Goal: Task Accomplishment & Management: Use online tool/utility

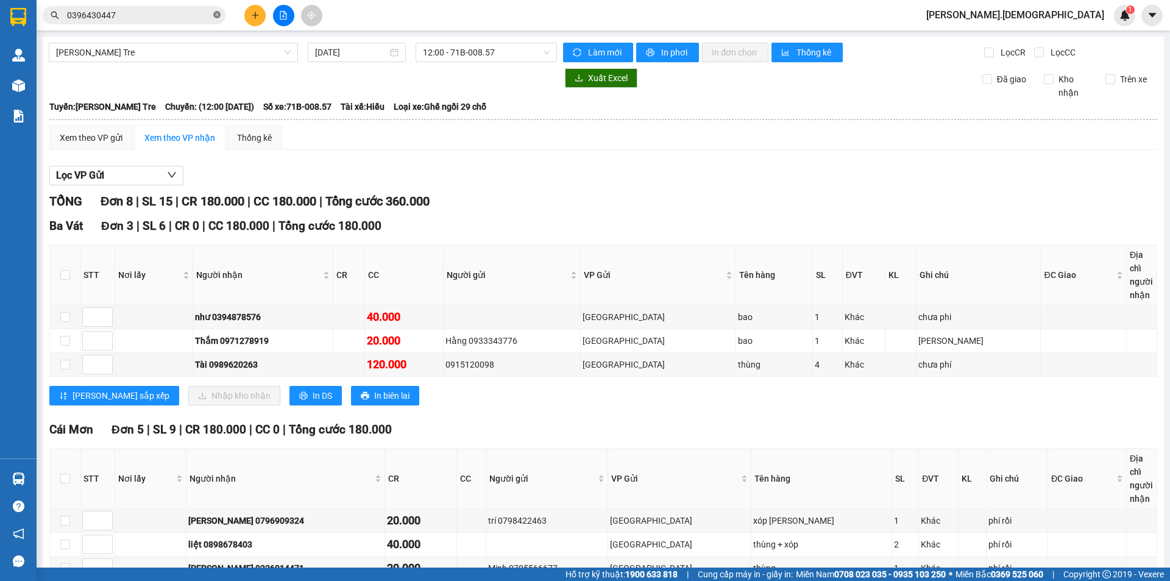
scroll to position [123, 0]
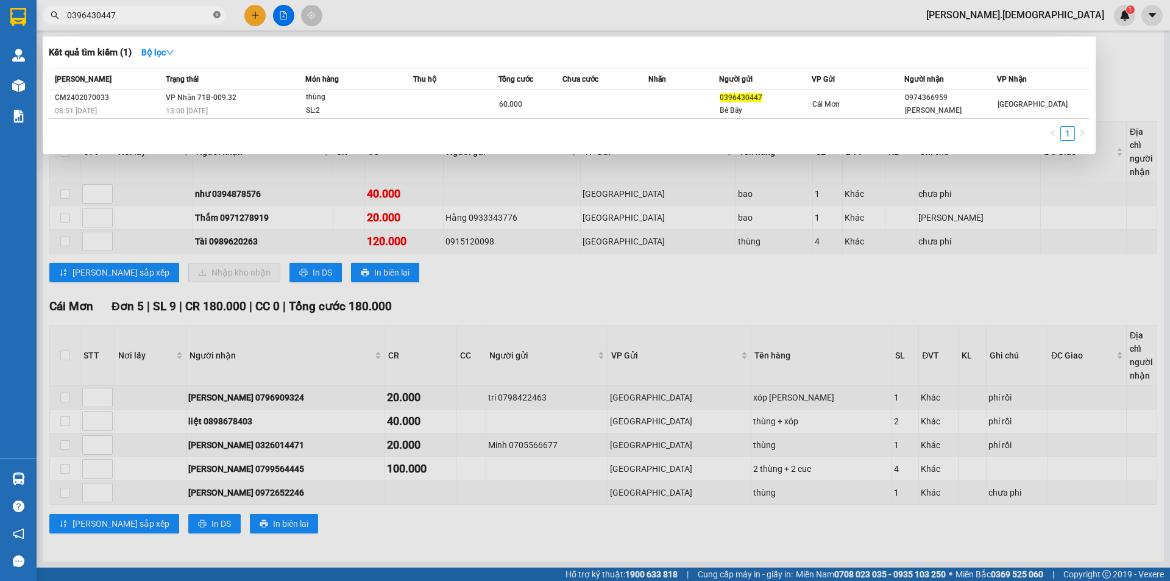
click at [217, 14] on icon "close-circle" at bounding box center [216, 14] width 7 height 7
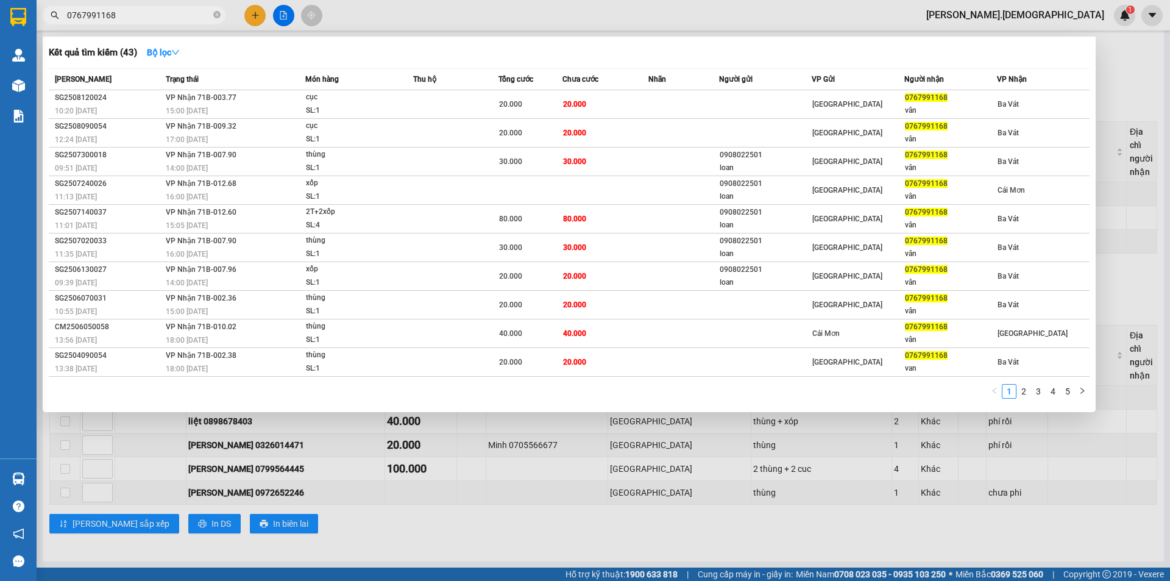
type input "0767991168"
click at [483, 538] on div at bounding box center [585, 290] width 1170 height 581
click at [214, 12] on icon "close-circle" at bounding box center [216, 14] width 7 height 7
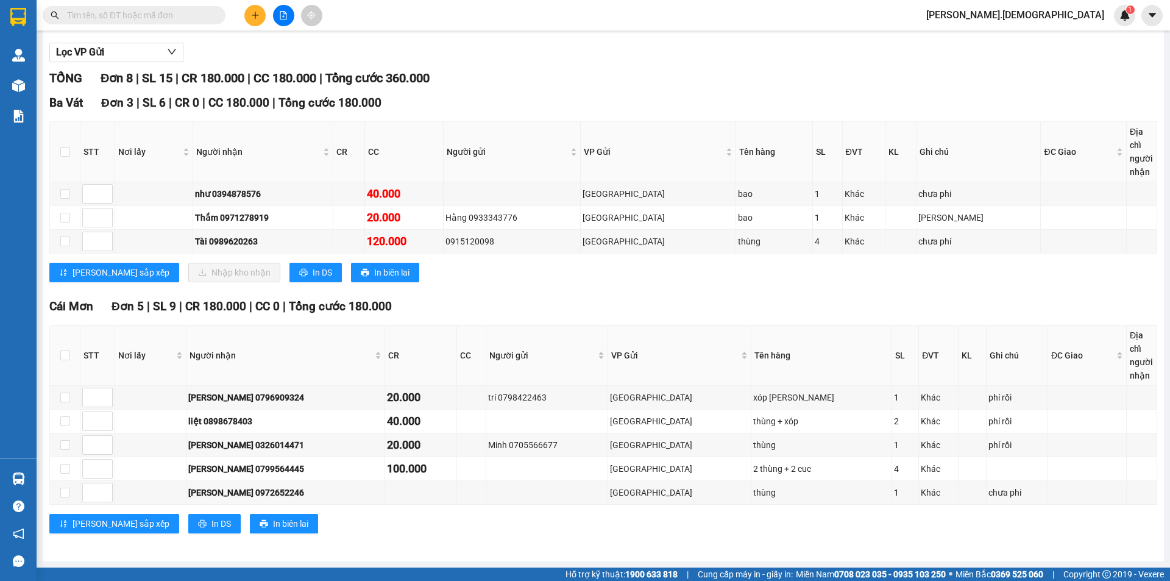
click at [156, 20] on input "text" at bounding box center [139, 15] width 144 height 13
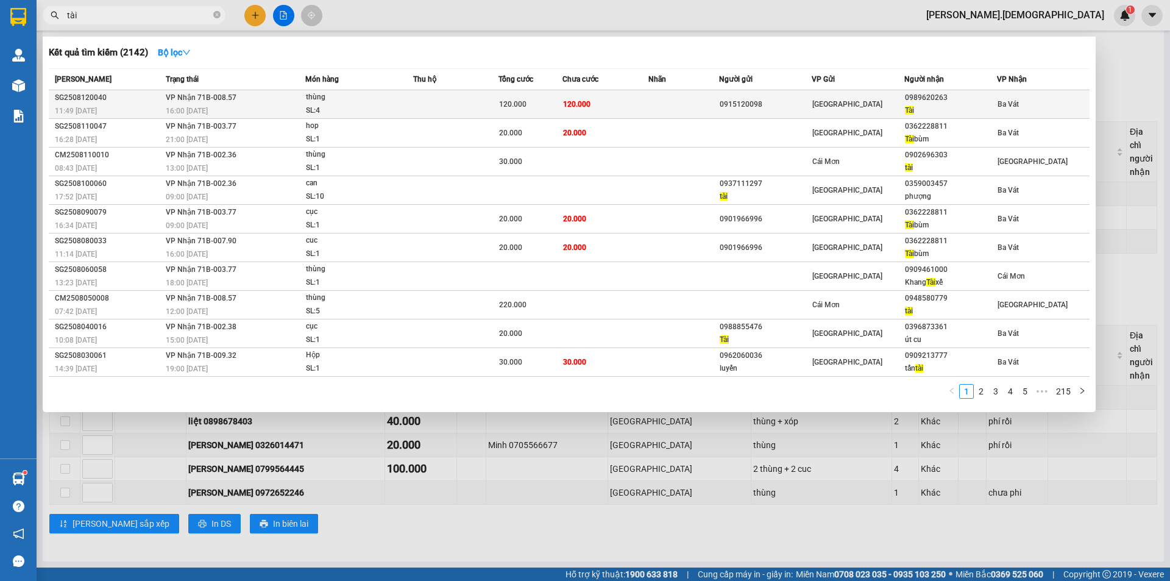
type input "tài"
drag, startPoint x: 950, startPoint y: 96, endPoint x: 908, endPoint y: 99, distance: 42.1
click at [908, 99] on div "0989620263" at bounding box center [950, 97] width 91 height 13
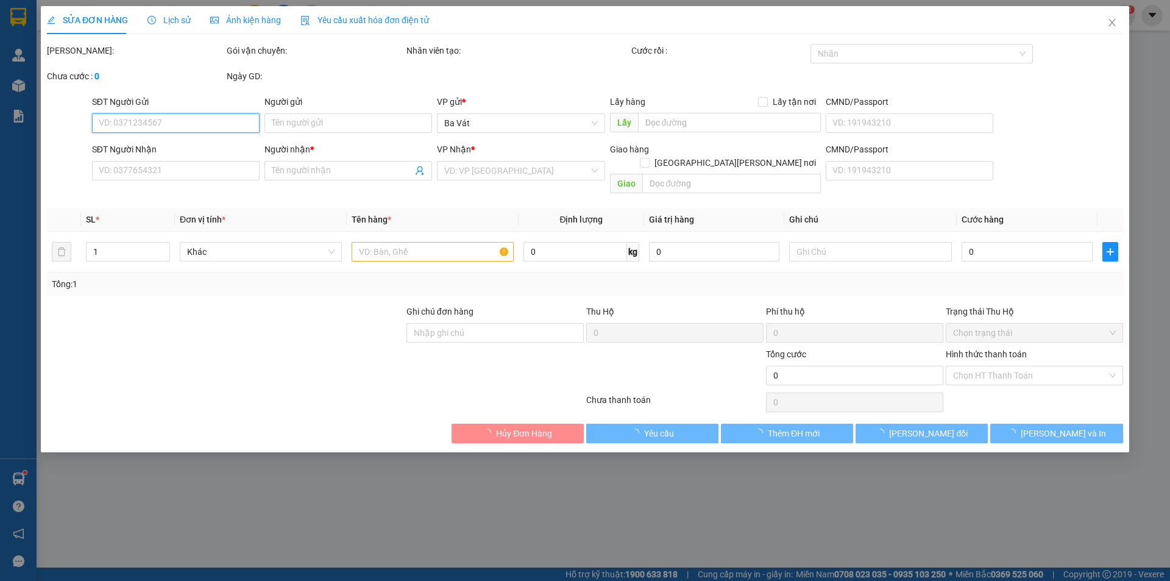
type input "0915120098"
type input "0989620263"
type input "Tài"
type input "120.000"
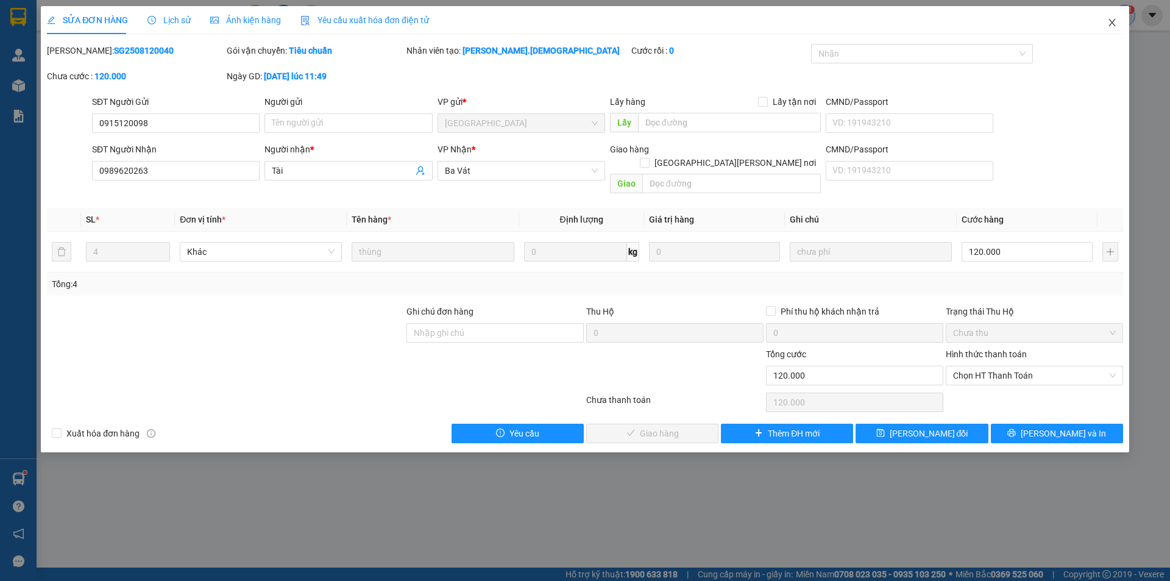
drag, startPoint x: 908, startPoint y: 99, endPoint x: 1117, endPoint y: 18, distance: 224.6
click at [1111, 21] on icon "close" at bounding box center [1112, 23] width 10 height 10
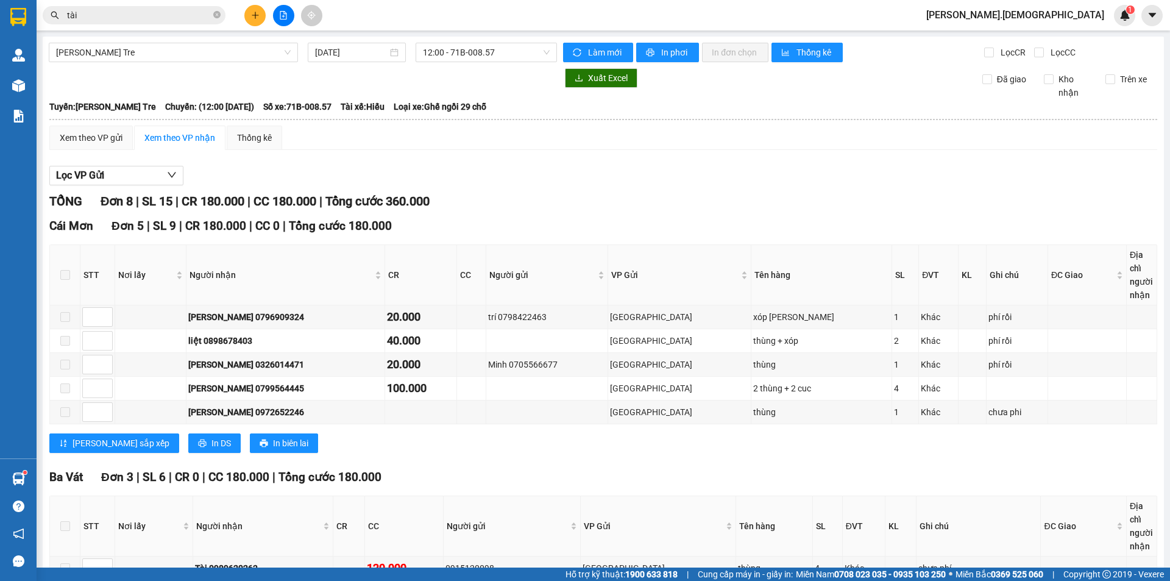
click at [160, 16] on input "tài" at bounding box center [139, 15] width 144 height 13
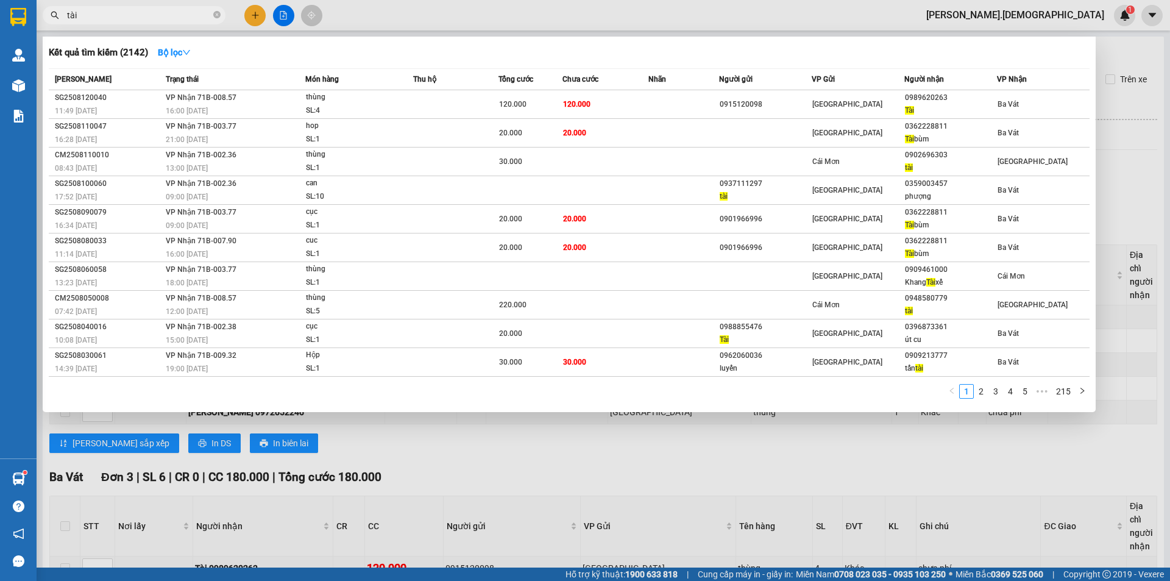
click at [177, 10] on input "tài" at bounding box center [139, 15] width 144 height 13
type input "t"
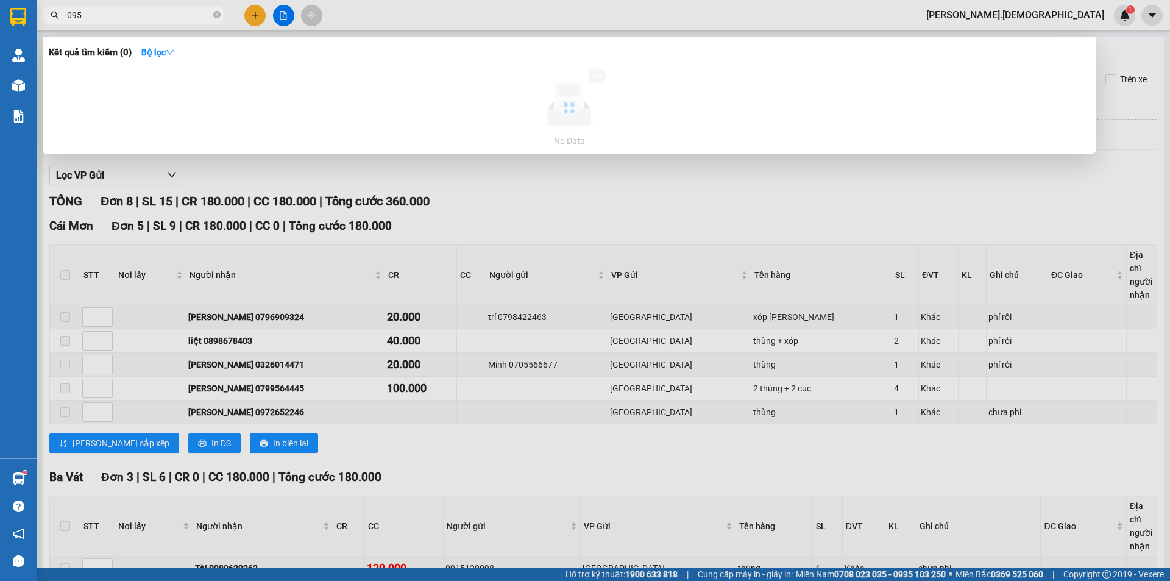
type input "09"
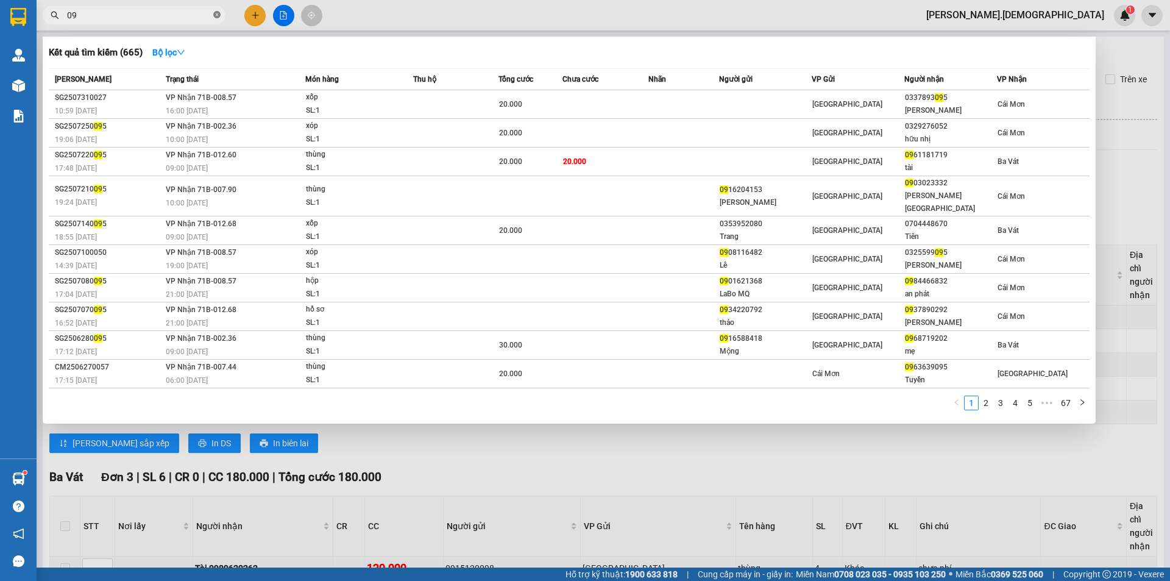
click at [218, 18] on icon "close-circle" at bounding box center [216, 14] width 7 height 7
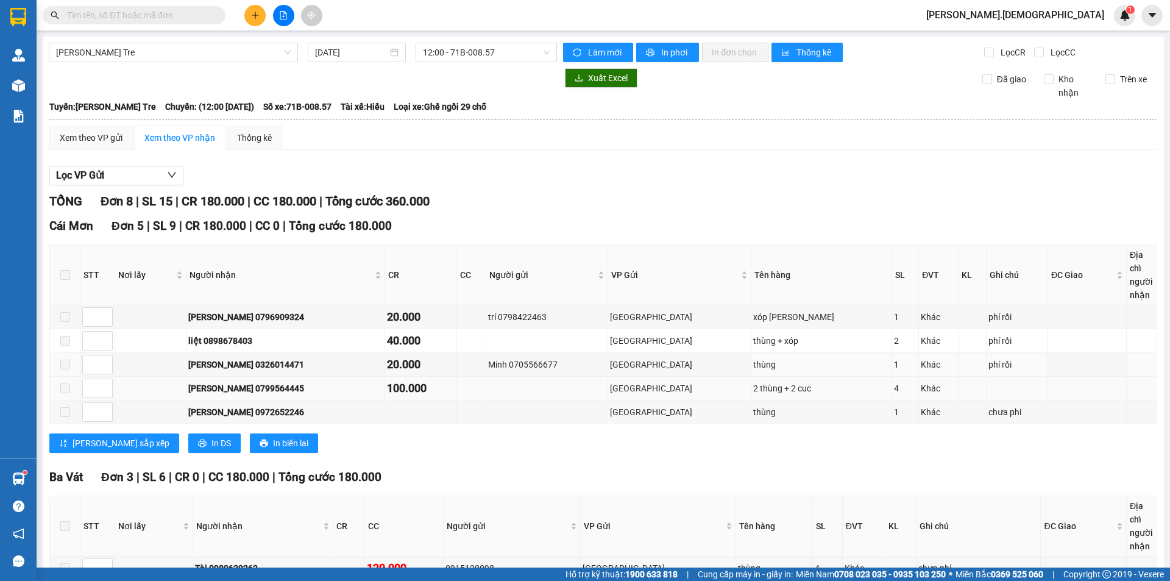
scroll to position [123, 0]
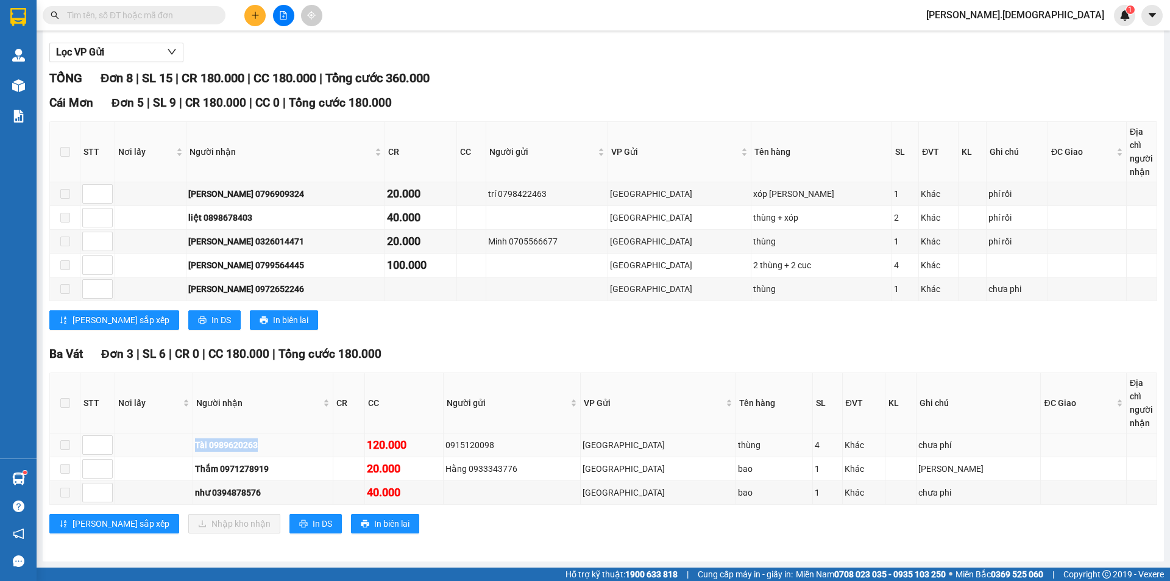
drag, startPoint x: 268, startPoint y: 443, endPoint x: 208, endPoint y: 444, distance: 59.7
click at [208, 444] on div "Tài 0989620263" at bounding box center [263, 444] width 136 height 13
copy div "Tài 0989620263"
click at [149, 18] on input "text" at bounding box center [139, 15] width 144 height 13
paste input "Tài 0989620263"
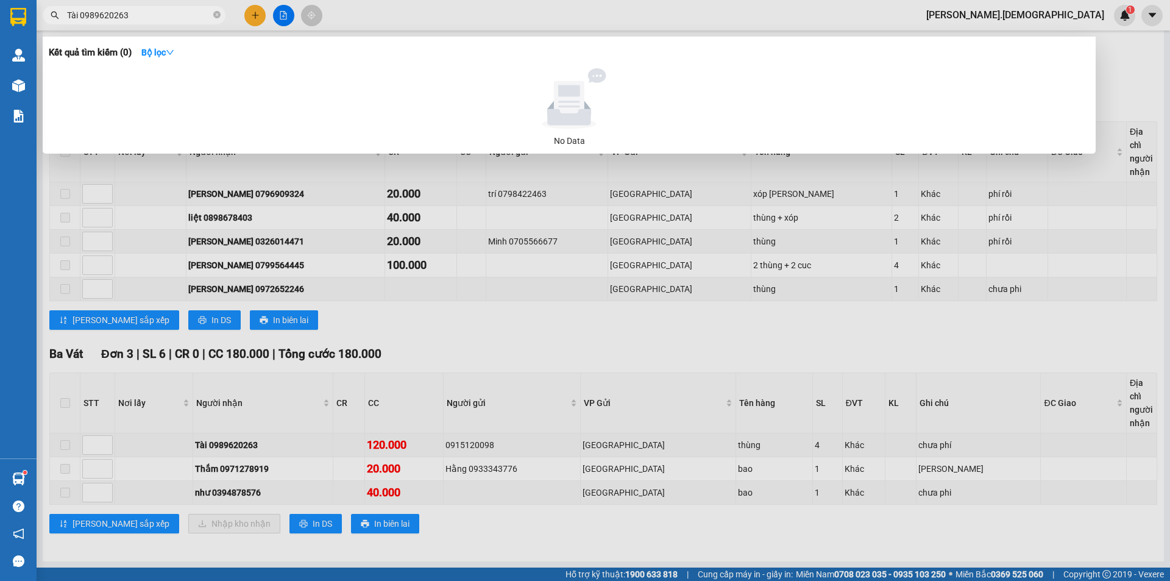
click at [79, 13] on input "Tài 0989620263" at bounding box center [139, 15] width 144 height 13
type input "0989620263"
